Goal: Transaction & Acquisition: Obtain resource

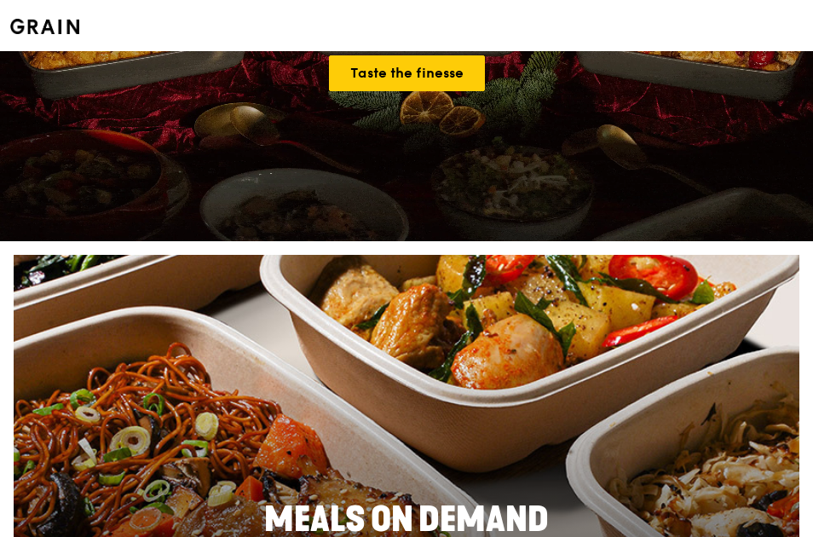
scroll to position [503, 0]
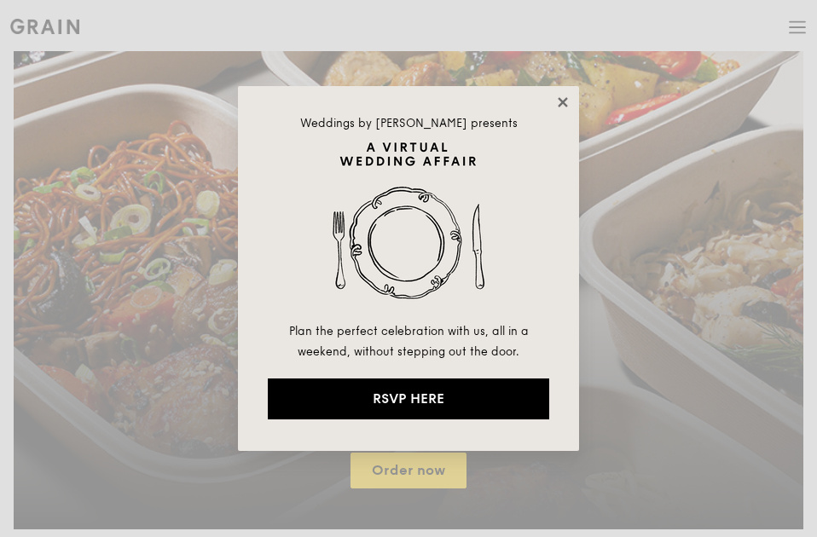
click at [564, 98] on icon at bounding box center [562, 102] width 15 height 15
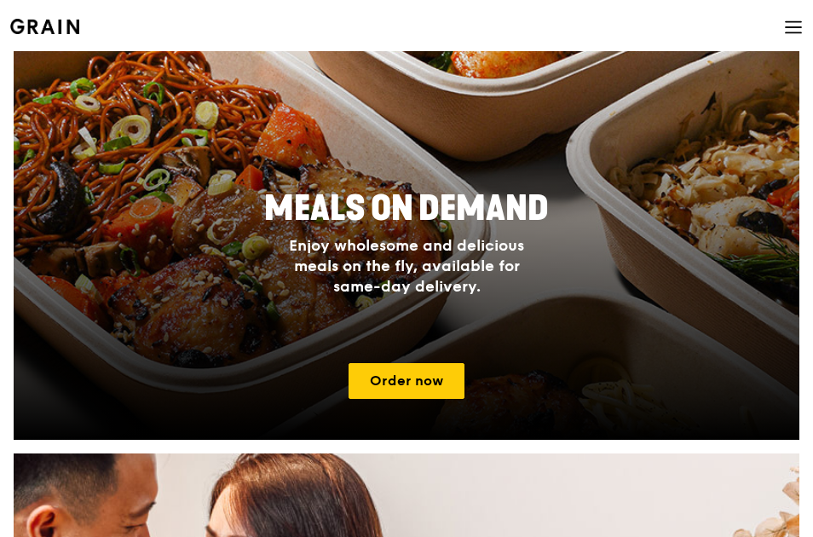
scroll to position [592, 0]
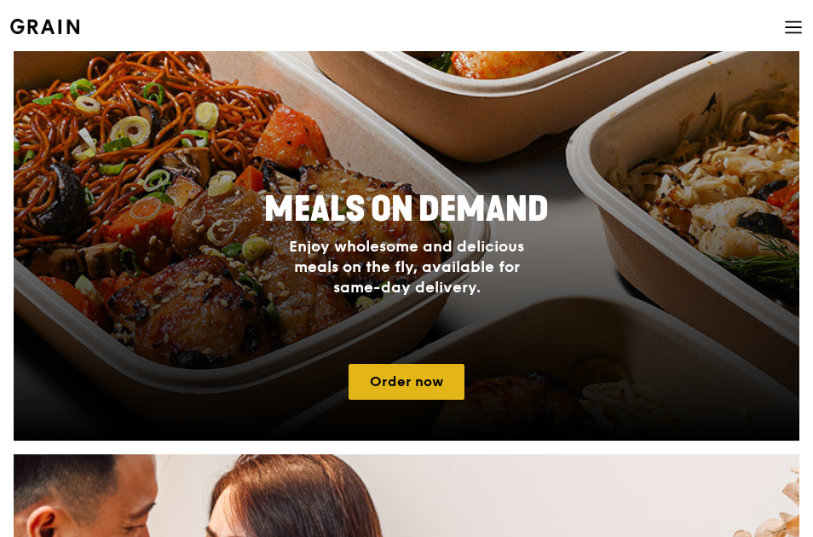
click at [396, 376] on link "Order now" at bounding box center [407, 382] width 116 height 36
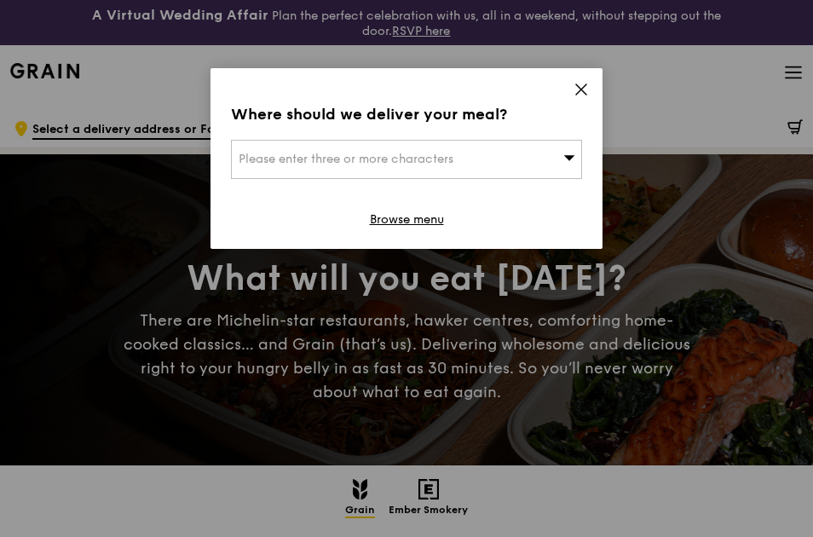
click at [580, 95] on icon at bounding box center [581, 89] width 15 height 15
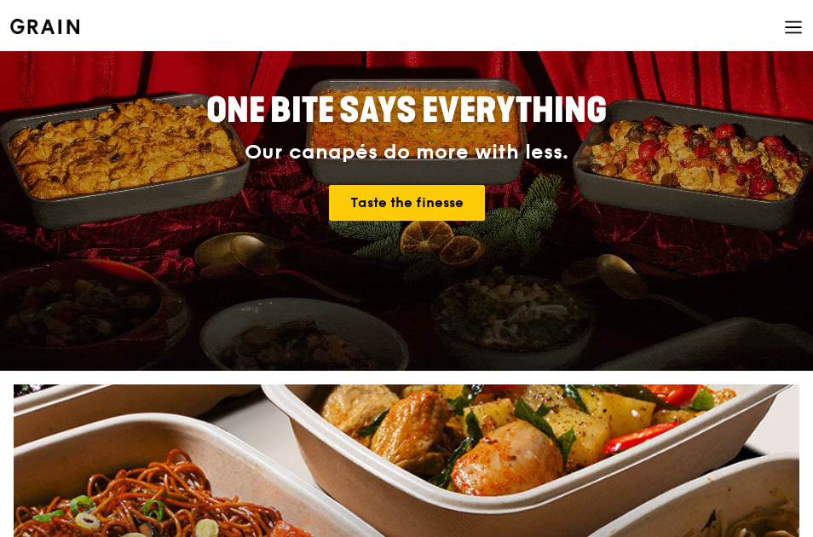
scroll to position [135, 0]
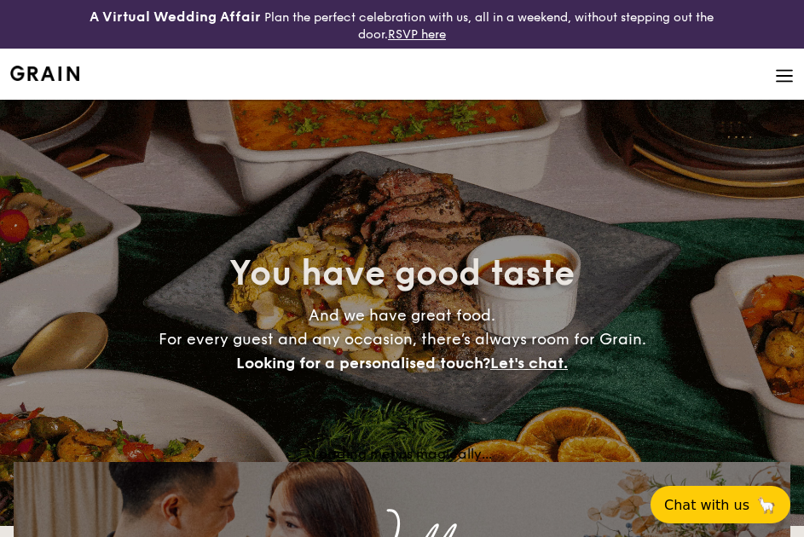
select select
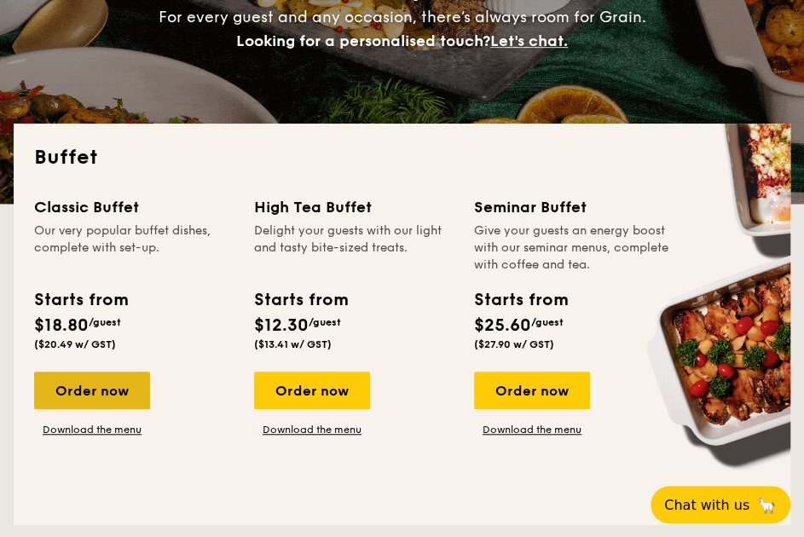
scroll to position [327, 0]
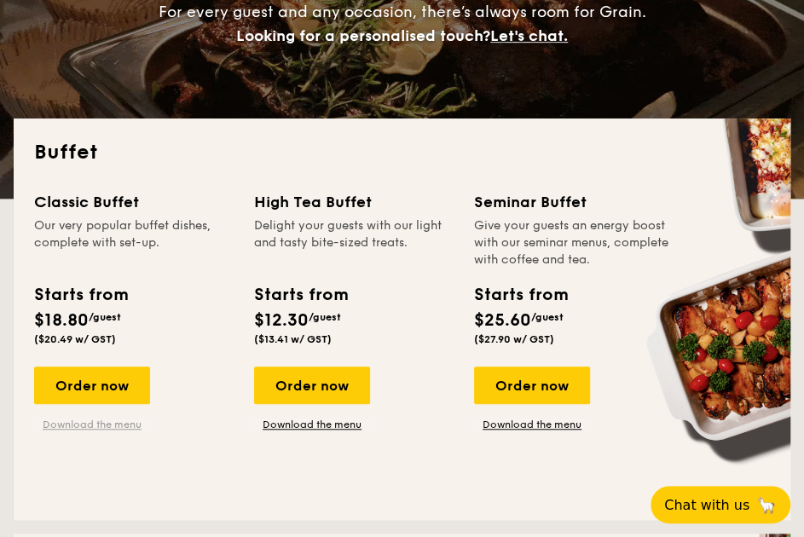
click at [104, 423] on link "Download the menu" at bounding box center [92, 425] width 116 height 14
